Goal: Task Accomplishment & Management: Manage account settings

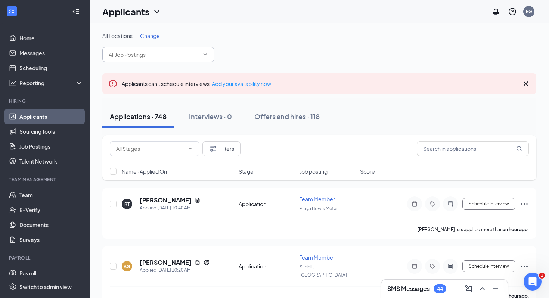
click at [174, 56] on input "text" at bounding box center [154, 54] width 90 height 8
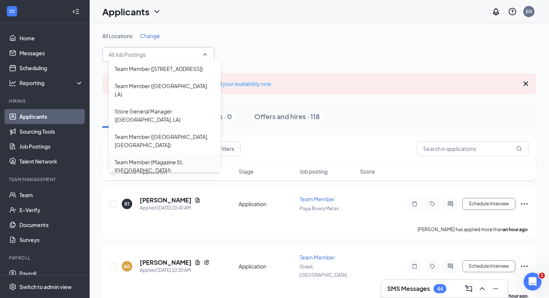
click at [161, 158] on div "Team Member (Magazine St, [GEOGRAPHIC_DATA])" at bounding box center [165, 166] width 100 height 16
type input "Team Member (Magazine St, [GEOGRAPHIC_DATA])"
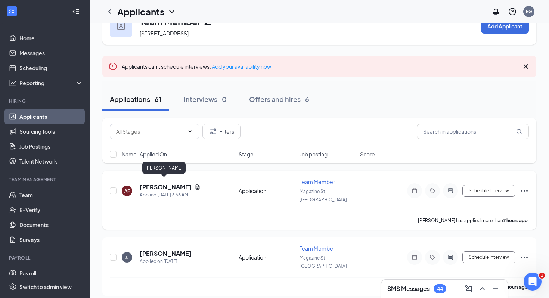
scroll to position [35, 0]
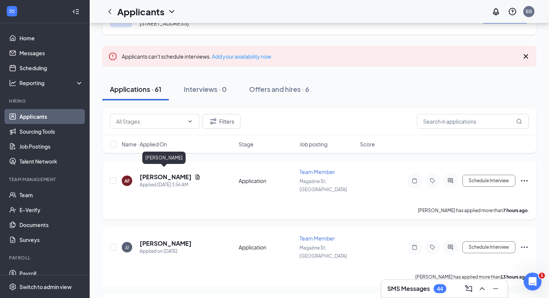
click at [155, 173] on h5 "[PERSON_NAME]" at bounding box center [166, 177] width 52 height 8
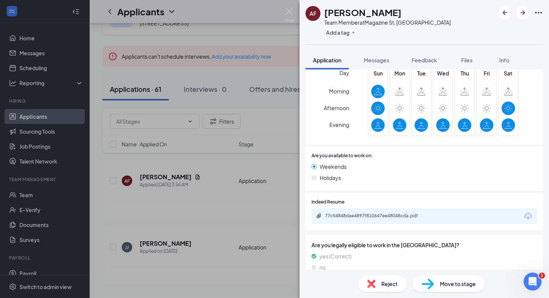
scroll to position [298, 0]
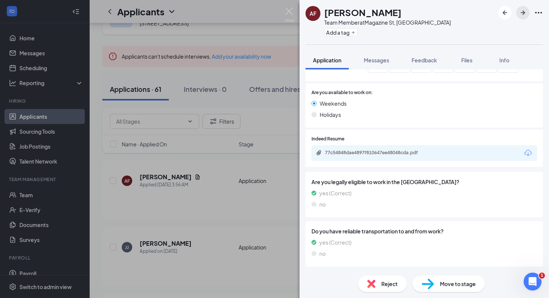
click at [529, 9] on button "button" at bounding box center [523, 12] width 13 height 13
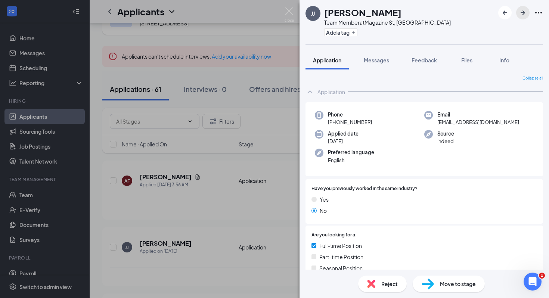
click at [526, 15] on icon "ArrowRight" at bounding box center [523, 12] width 9 height 9
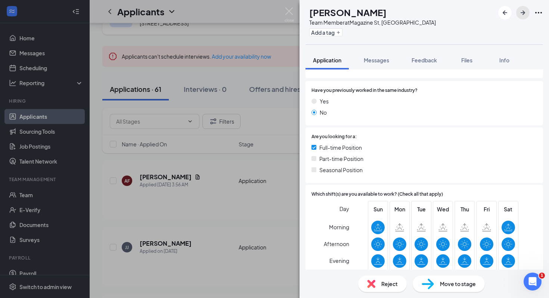
scroll to position [259, 0]
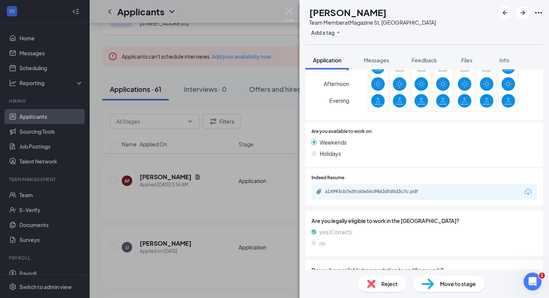
click at [386, 190] on div "a14993cb7e3fc60e56c9863dfd5d3c7c.pdf" at bounding box center [377, 192] width 105 height 6
click at [524, 16] on icon "ArrowRight" at bounding box center [523, 12] width 9 height 9
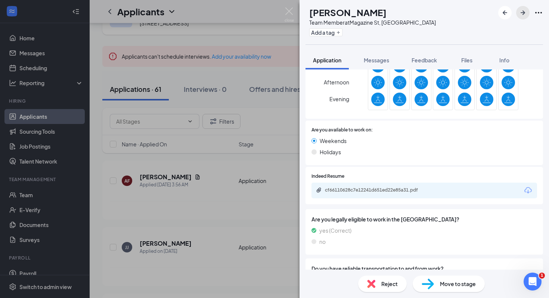
scroll to position [261, 0]
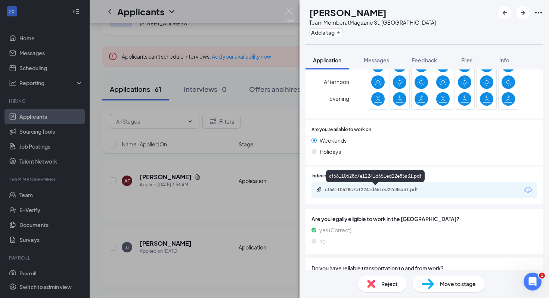
click at [417, 190] on div "cf66110628c7e12241d651ed22e85a31.pdf" at bounding box center [377, 190] width 105 height 6
click at [364, 282] on div "Reject" at bounding box center [382, 284] width 49 height 16
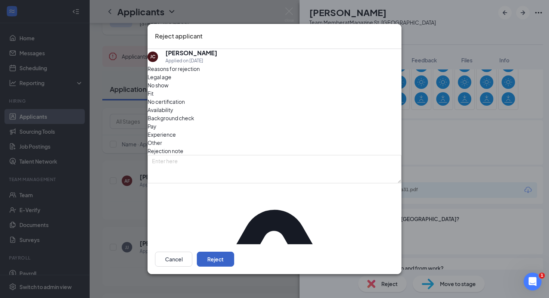
click at [234, 258] on button "Reject" at bounding box center [215, 259] width 37 height 15
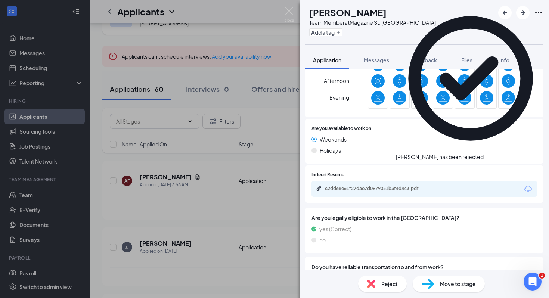
scroll to position [259, 0]
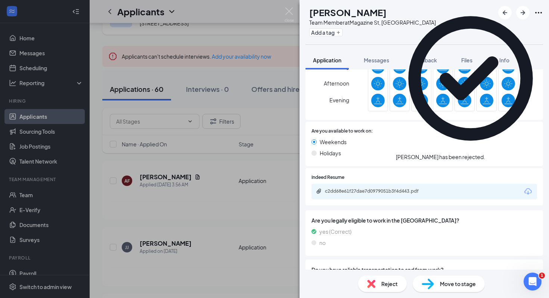
click at [386, 188] on div "c2dd68e61f27dae7d0979051b3f4d443.pdf" at bounding box center [377, 191] width 105 height 6
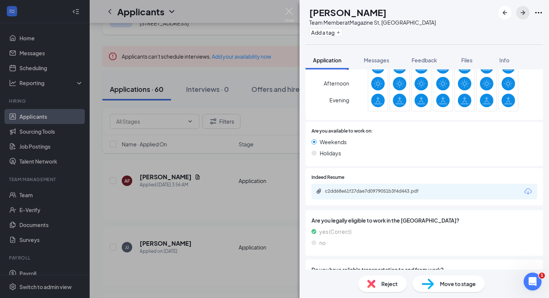
click at [520, 15] on icon "ArrowRight" at bounding box center [523, 12] width 9 height 9
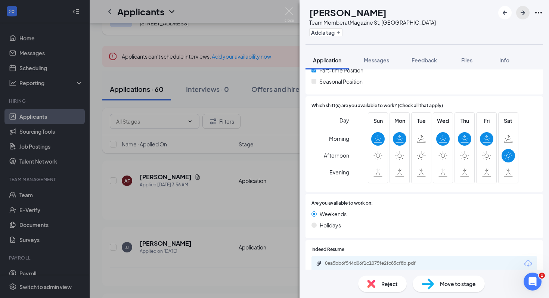
scroll to position [188, 0]
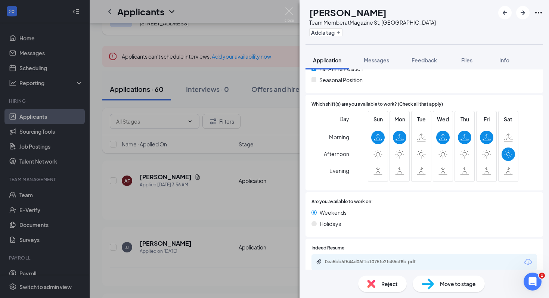
click at [363, 262] on div "0ea5bb6f544d06f1c1075fe2fc85cf8b.pdf" at bounding box center [377, 262] width 105 height 6
click at [372, 282] on img at bounding box center [371, 284] width 8 height 8
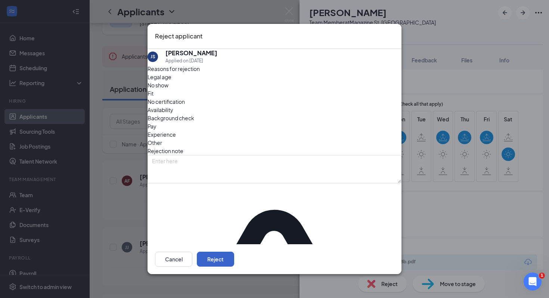
click at [234, 253] on button "Reject" at bounding box center [215, 259] width 37 height 15
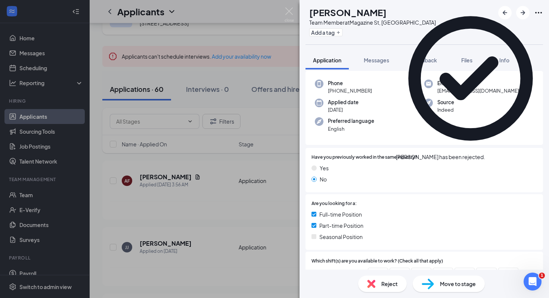
scroll to position [197, 0]
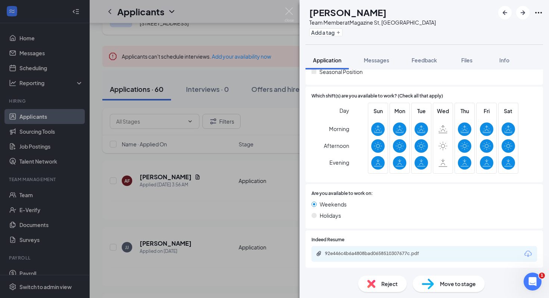
click at [370, 250] on div "92e446c4b6a4808bad0658510307677c.pdf" at bounding box center [425, 254] width 226 height 16
click at [370, 253] on div "92e446c4b6a4808bad0658510307677c.pdf" at bounding box center [377, 254] width 105 height 6
click at [517, 13] on button "button" at bounding box center [523, 12] width 13 height 13
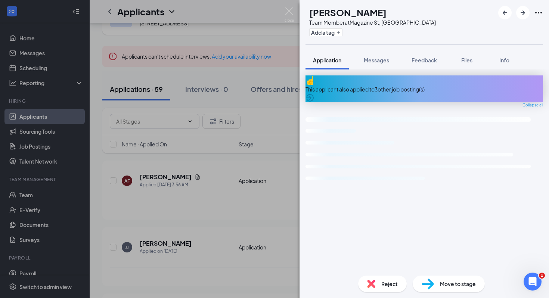
click at [435, 26] on div "[PERSON_NAME] [PERSON_NAME] Team Member at Magazine St, LA Add a tag" at bounding box center [425, 22] width 250 height 44
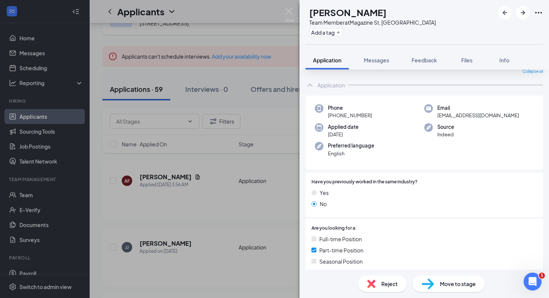
scroll to position [236, 0]
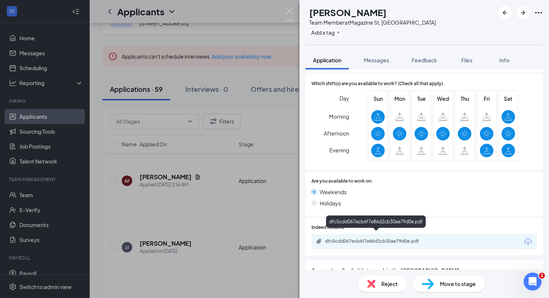
click at [358, 238] on div "dfc5cdd067ecb6f7e86d2cb30ae79d0e.pdf" at bounding box center [377, 241] width 105 height 6
click at [519, 13] on icon "ArrowRight" at bounding box center [523, 12] width 9 height 9
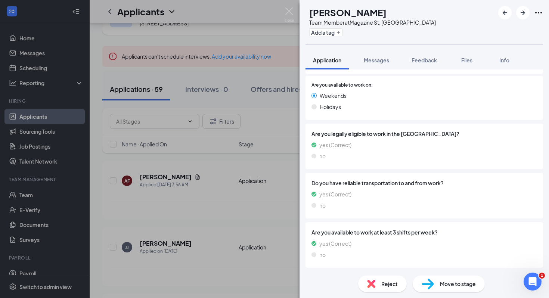
click at [373, 284] on img at bounding box center [371, 284] width 8 height 8
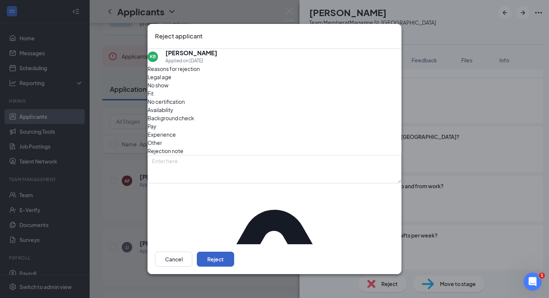
click at [234, 258] on button "Reject" at bounding box center [215, 259] width 37 height 15
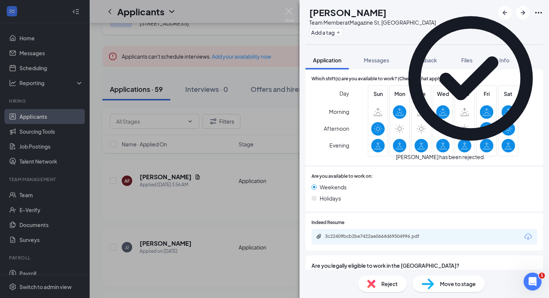
scroll to position [250, 0]
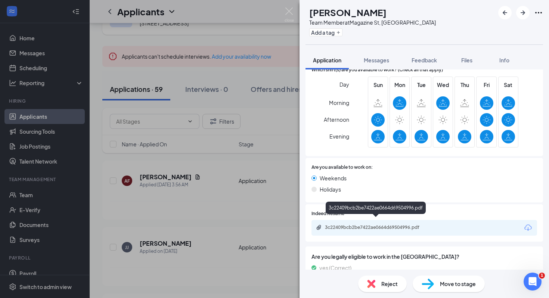
click at [377, 225] on div "3c22409bcb2be7422ae0664d69504996.pdf" at bounding box center [377, 228] width 105 height 6
click at [385, 288] on div "Reject" at bounding box center [382, 284] width 49 height 16
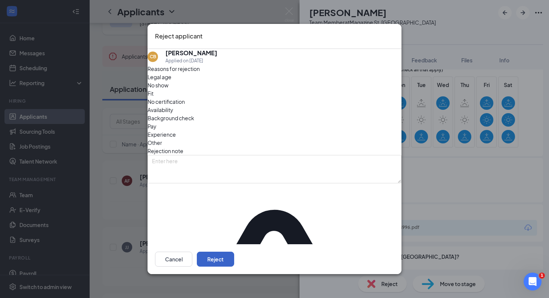
click at [234, 253] on button "Reject" at bounding box center [215, 259] width 37 height 15
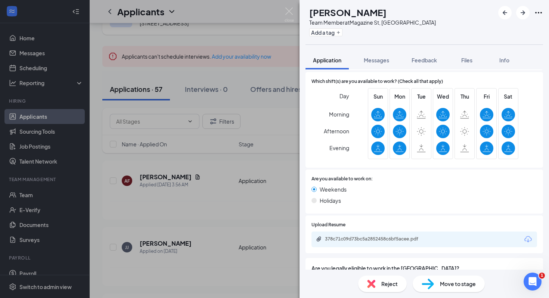
scroll to position [244, 0]
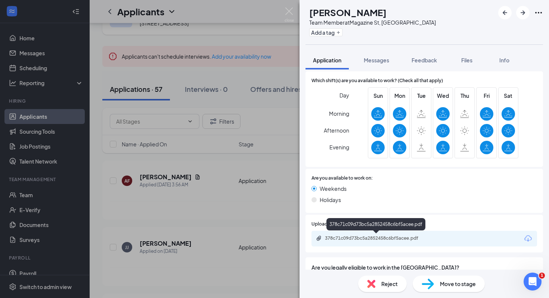
click at [375, 238] on div "378c71c09d73bc5a2852458c6bf5acee.pdf" at bounding box center [377, 238] width 105 height 6
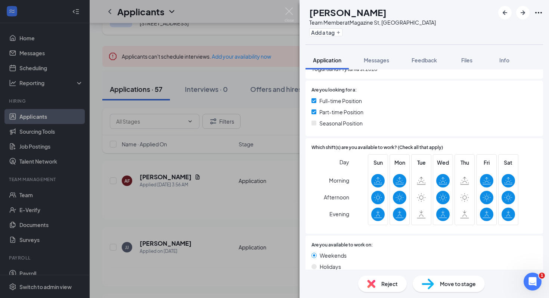
scroll to position [0, 0]
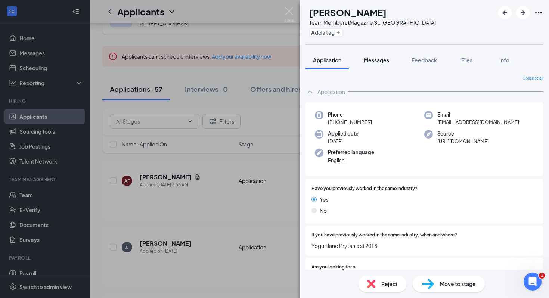
click at [375, 63] on span "Messages" at bounding box center [376, 60] width 25 height 7
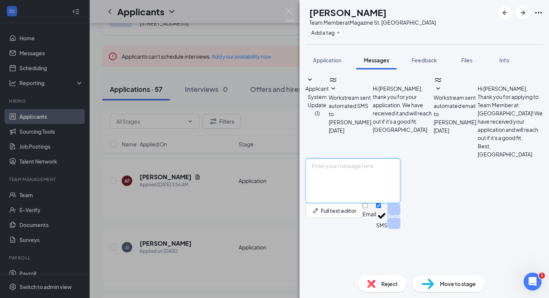
click at [368, 203] on textarea at bounding box center [353, 180] width 95 height 45
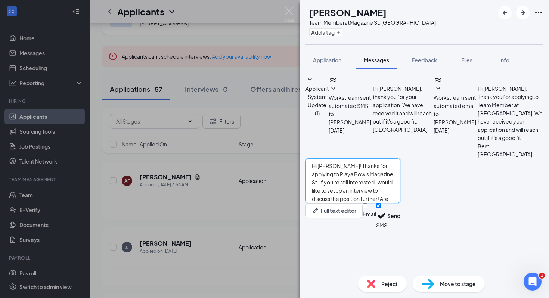
click at [401, 203] on textarea "Hi [PERSON_NAME]! Thanks for applying to Playa Bowls Magazine St. If you're sti…" at bounding box center [353, 180] width 95 height 45
type textarea "Hi [PERSON_NAME]! Thanks for applying to Playa Bowls Magazine St. If you're sti…"
click at [401, 229] on button "Send" at bounding box center [394, 216] width 13 height 26
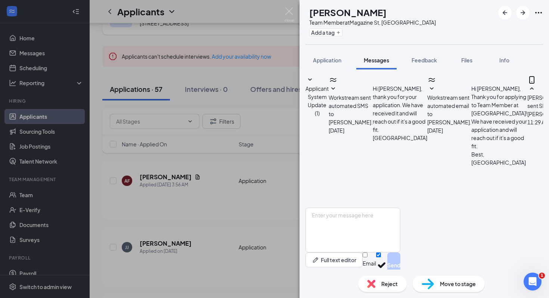
scroll to position [47, 0]
click at [526, 15] on icon "ArrowRight" at bounding box center [523, 12] width 9 height 9
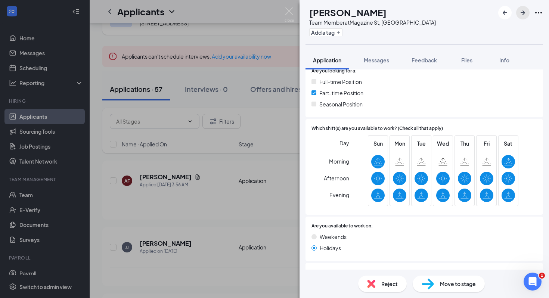
scroll to position [263, 0]
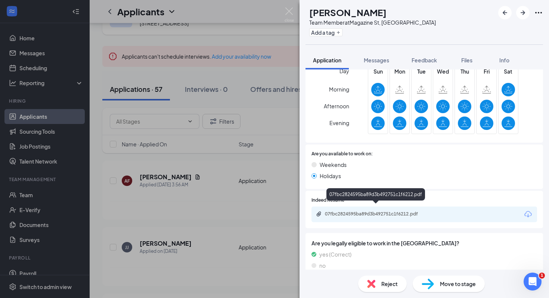
click at [379, 211] on div "07fbc2824595ba89d3b492751c1f6212.pdf" at bounding box center [377, 214] width 105 height 6
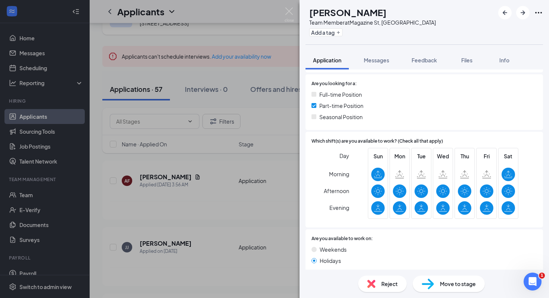
scroll to position [178, 0]
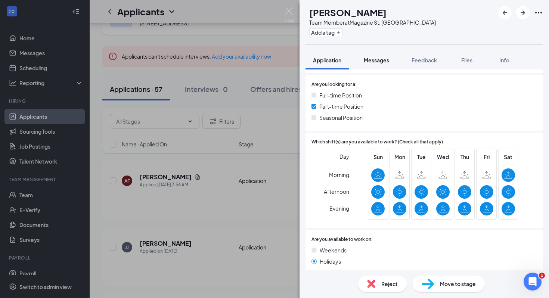
click at [381, 62] on span "Messages" at bounding box center [376, 60] width 25 height 7
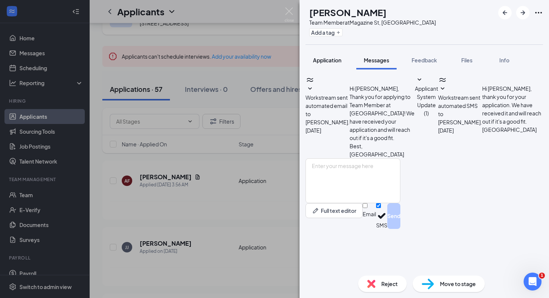
click at [338, 57] on span "Application" at bounding box center [327, 60] width 28 height 7
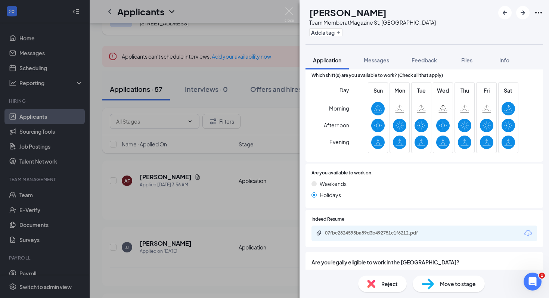
scroll to position [244, 0]
click at [352, 230] on div "07fbc2824595ba89d3b492751c1f6212.pdf" at bounding box center [377, 233] width 105 height 6
click at [524, 19] on button "button" at bounding box center [523, 12] width 13 height 13
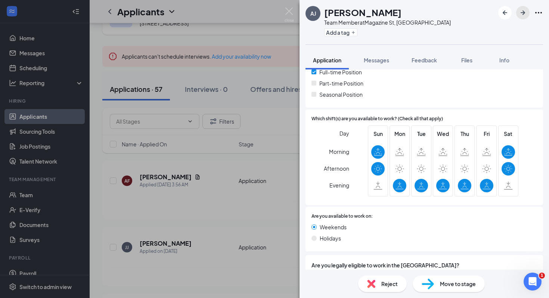
scroll to position [250, 0]
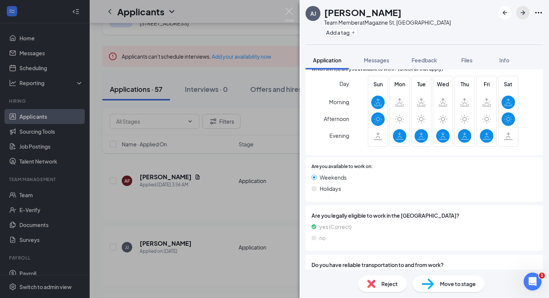
click at [523, 13] on icon "ArrowRight" at bounding box center [523, 12] width 9 height 9
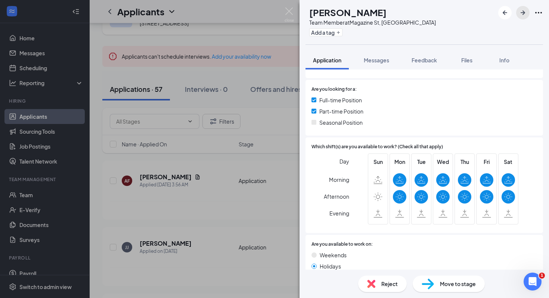
scroll to position [218, 0]
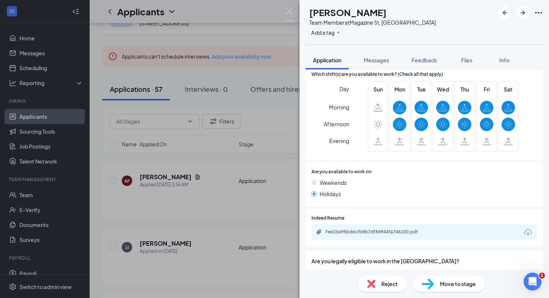
click at [365, 228] on div "7ee1ba95bd6cfb8b7df86944fa746100.pdf" at bounding box center [425, 233] width 226 height 16
click at [366, 233] on div "7ee1ba95bd6cfb8b7df86944fa746100.pdf" at bounding box center [377, 232] width 105 height 6
click at [373, 289] on div "Reject" at bounding box center [382, 284] width 49 height 16
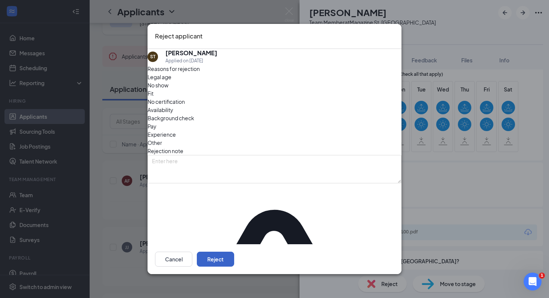
click at [234, 255] on button "Reject" at bounding box center [215, 259] width 37 height 15
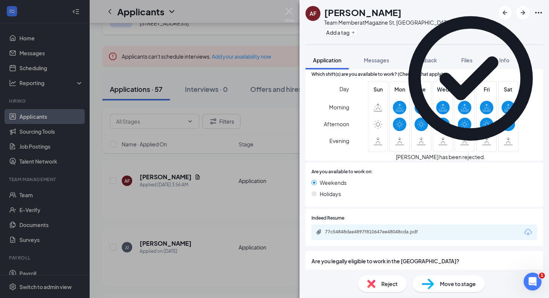
scroll to position [346, 0]
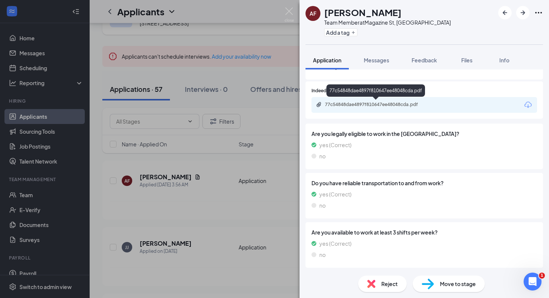
click at [376, 104] on div "77c54848dae4897f810647ee48048cda.pdf" at bounding box center [377, 105] width 105 height 6
click at [361, 107] on div "77c54848dae4897f810647ee48048cda.pdf" at bounding box center [377, 105] width 105 height 6
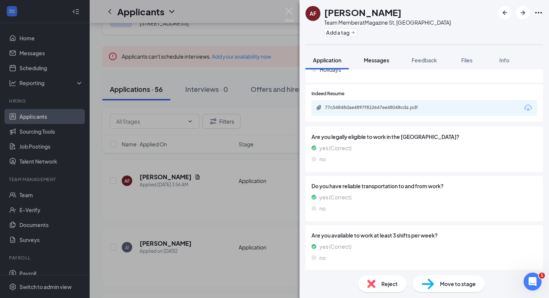
click at [380, 61] on span "Messages" at bounding box center [376, 60] width 25 height 7
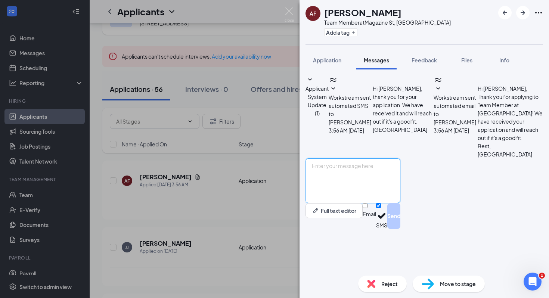
click at [358, 202] on textarea at bounding box center [353, 180] width 95 height 45
paste textarea "[PERSON_NAME]"
type textarea "A"
click at [290, 11] on img at bounding box center [289, 14] width 9 height 15
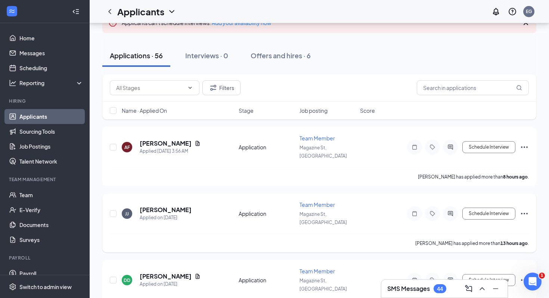
scroll to position [66, 0]
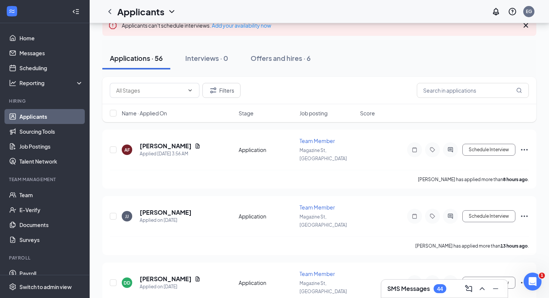
click at [421, 287] on h3 "SMS Messages" at bounding box center [409, 289] width 43 height 8
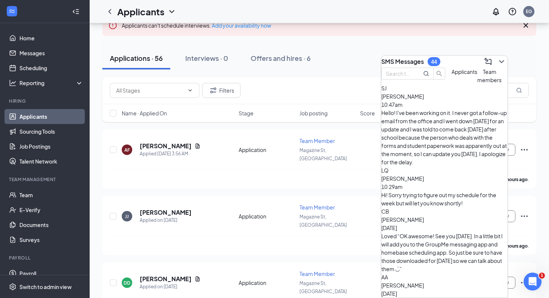
click at [478, 84] on button "Team members" at bounding box center [490, 76] width 24 height 16
click at [425, 127] on div "Hello! I've been working on it. I never got a follow-up email from the office a…" at bounding box center [445, 138] width 126 height 58
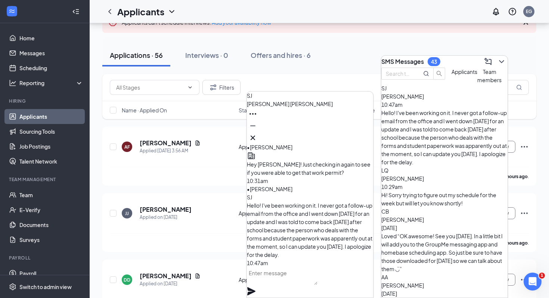
scroll to position [71, 0]
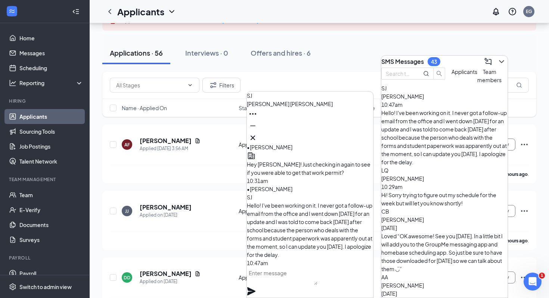
click at [302, 282] on textarea at bounding box center [282, 276] width 71 height 18
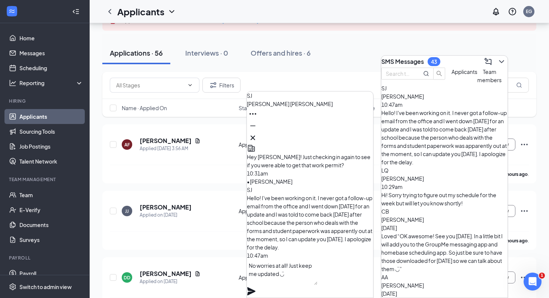
type textarea "No worries at all! Just keep me updated ◡̈"
click at [256, 287] on icon "Plane" at bounding box center [251, 291] width 8 height 8
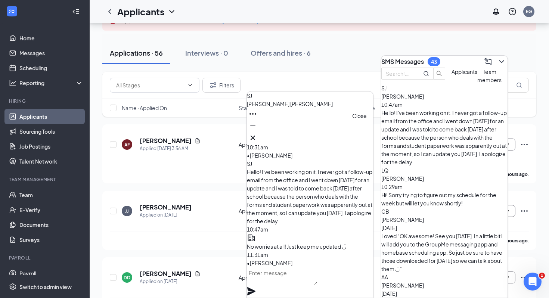
click at [258, 134] on icon "Cross" at bounding box center [253, 137] width 9 height 9
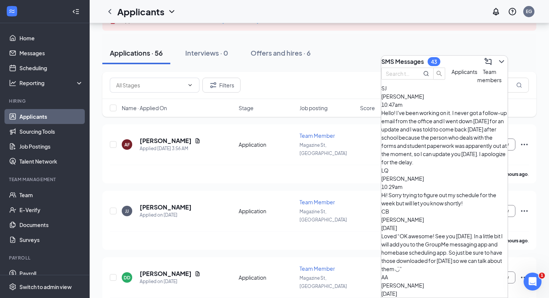
click at [452, 84] on button "Applicants" at bounding box center [465, 76] width 26 height 16
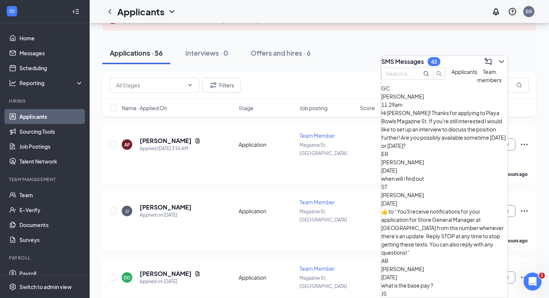
click at [452, 84] on button "Applicants" at bounding box center [465, 76] width 26 height 16
click at [498, 59] on icon "ChevronDown" at bounding box center [502, 61] width 9 height 9
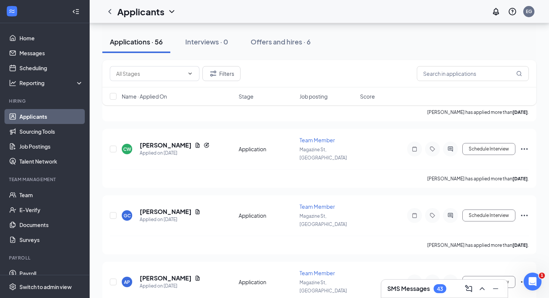
scroll to position [400, 0]
click at [169, 274] on h5 "[PERSON_NAME]" at bounding box center [166, 278] width 52 height 8
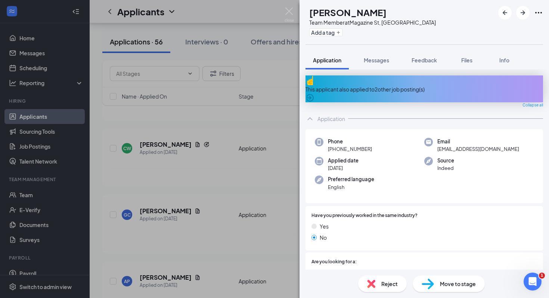
scroll to position [261, 0]
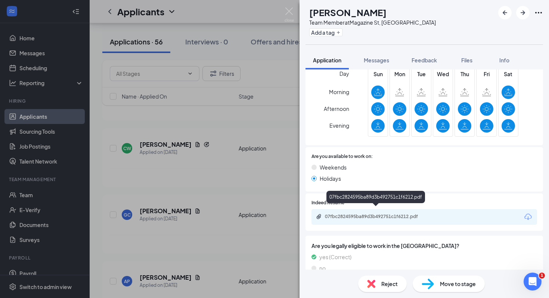
click at [373, 214] on div "07fbc2824595ba89d3b492751c1f6212.pdf" at bounding box center [377, 217] width 105 height 6
click at [246, 175] on div "AP [PERSON_NAME] Team Member at Magazine St, LA Add a tag Application Messages …" at bounding box center [274, 149] width 549 height 298
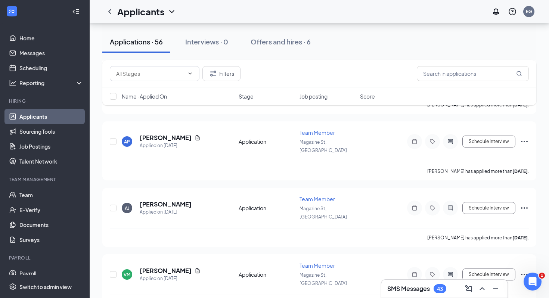
scroll to position [541, 0]
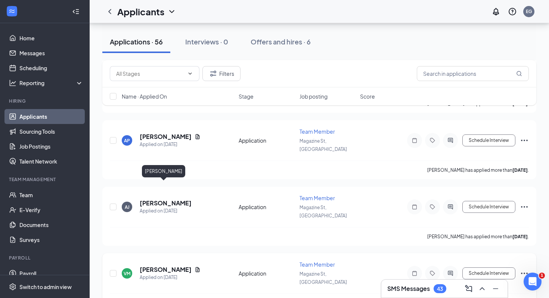
click at [148, 266] on h5 "[PERSON_NAME]" at bounding box center [166, 270] width 52 height 8
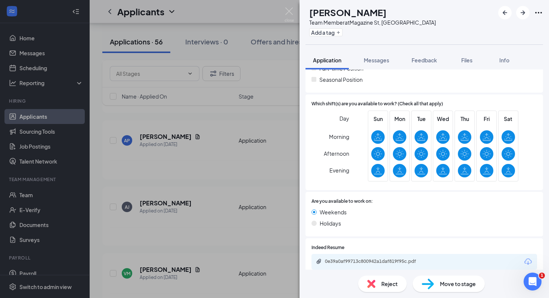
scroll to position [221, 0]
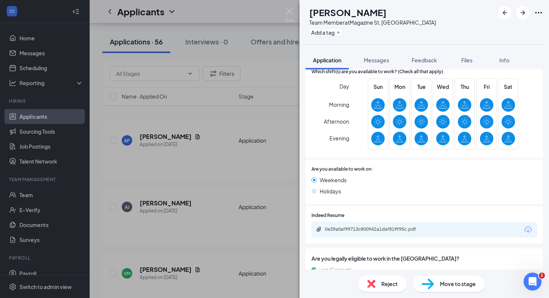
click at [401, 231] on div "0e39a0af99713c800942a1daf819f95c.pdf" at bounding box center [377, 230] width 105 height 6
click at [525, 17] on button "button" at bounding box center [523, 12] width 13 height 13
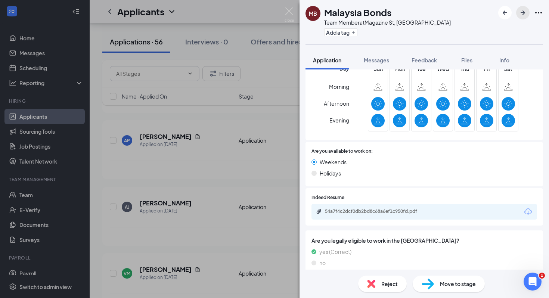
scroll to position [304, 0]
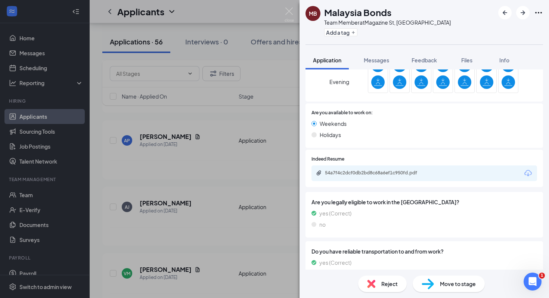
click at [374, 170] on div "54a7f4c2dcf0db2bd8c68a6ef1c950fd.pdf" at bounding box center [377, 173] width 105 height 6
click at [520, 14] on icon "ArrowRight" at bounding box center [523, 12] width 9 height 9
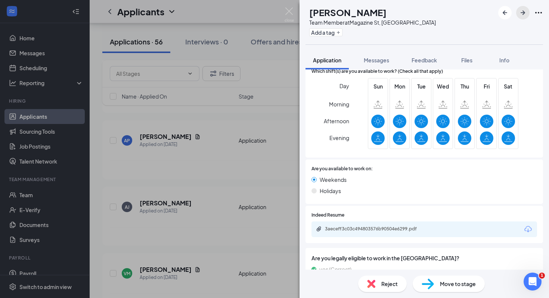
scroll to position [277, 0]
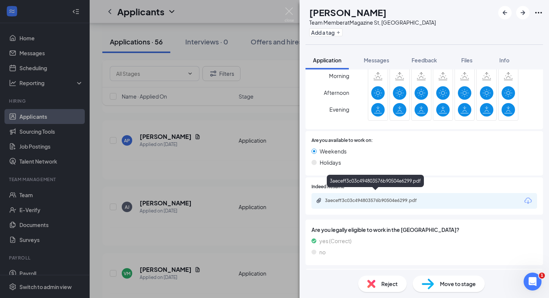
click at [382, 198] on div "3aeceff3c03c494803576b90504e6299.pdf" at bounding box center [377, 201] width 105 height 6
click at [371, 288] on img at bounding box center [371, 284] width 8 height 8
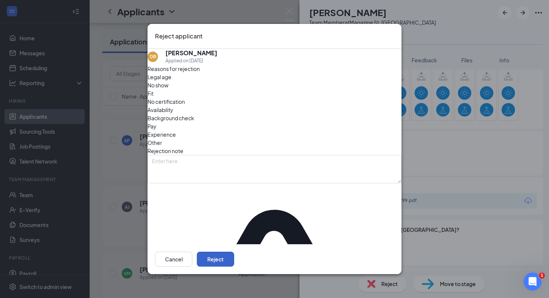
click at [234, 252] on button "Reject" at bounding box center [215, 259] width 37 height 15
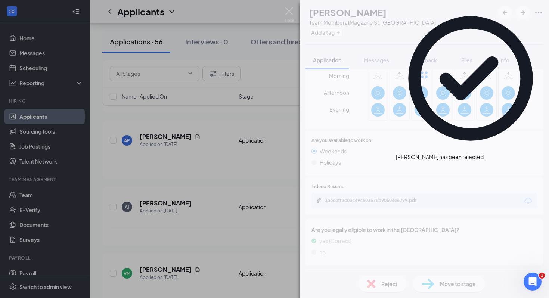
click at [486, 153] on div "[PERSON_NAME] has been rejected." at bounding box center [440, 157] width 89 height 8
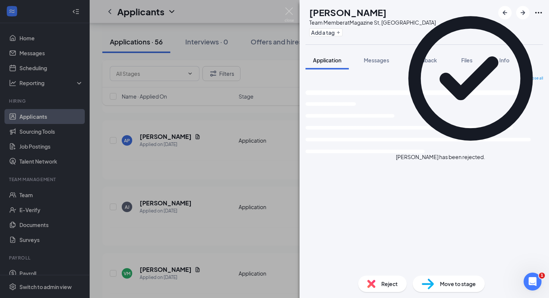
click at [486, 153] on icon "Cross" at bounding box center [486, 153] width 0 height 0
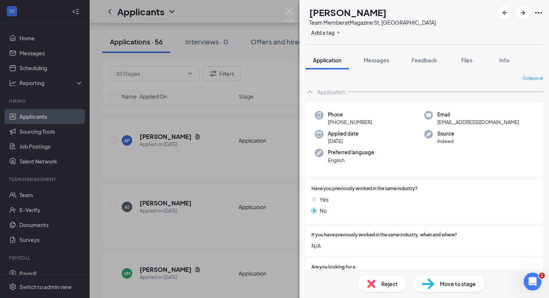
click at [466, 32] on div "KS [PERSON_NAME] Team Member at Magazine St, LA Add a tag" at bounding box center [425, 22] width 250 height 44
